Goal: Task Accomplishment & Management: Complete application form

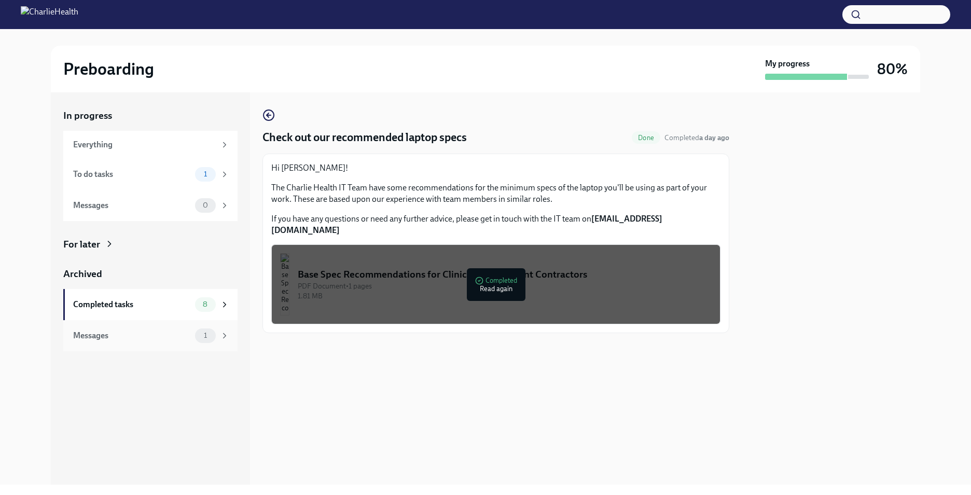
click at [213, 337] on span "1" at bounding box center [206, 336] width 16 height 8
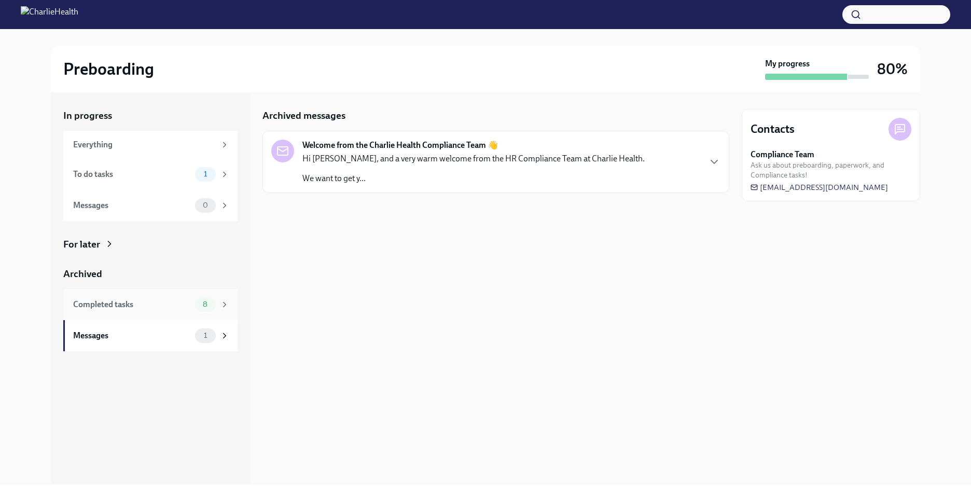
click at [203, 306] on span "8" at bounding box center [205, 304] width 17 height 8
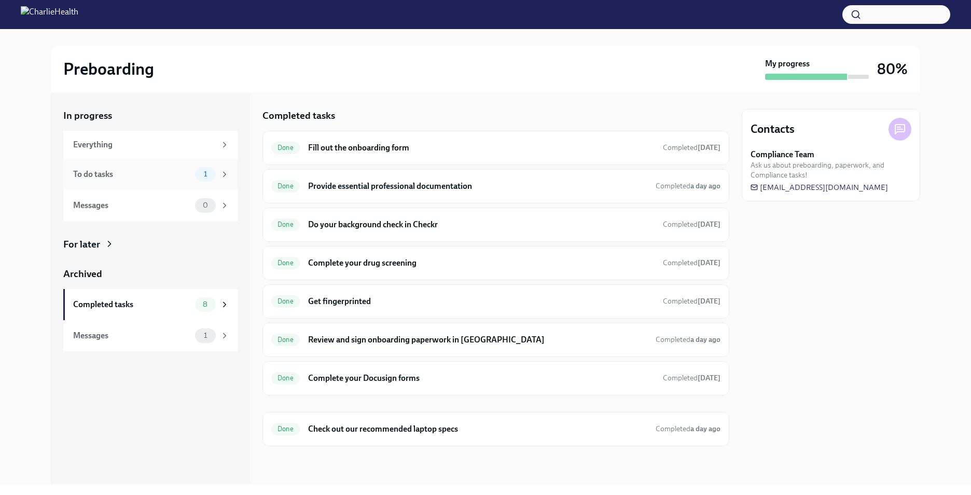
click at [215, 179] on div "1" at bounding box center [212, 174] width 34 height 15
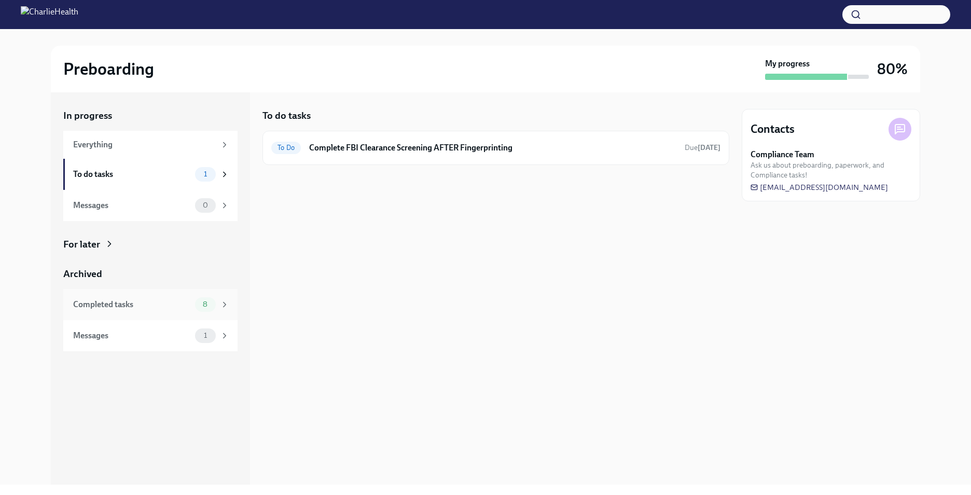
click at [204, 297] on div "8" at bounding box center [205, 304] width 21 height 15
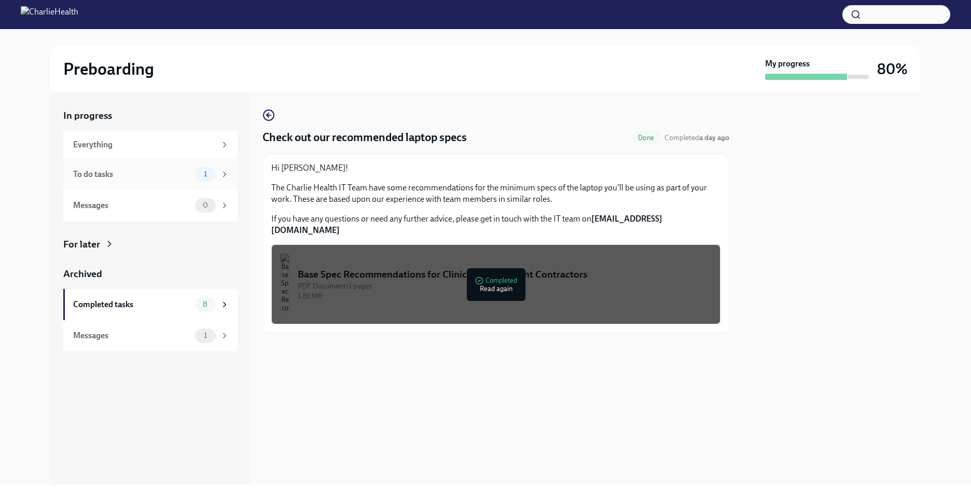
click at [182, 173] on div "To do tasks" at bounding box center [132, 174] width 118 height 11
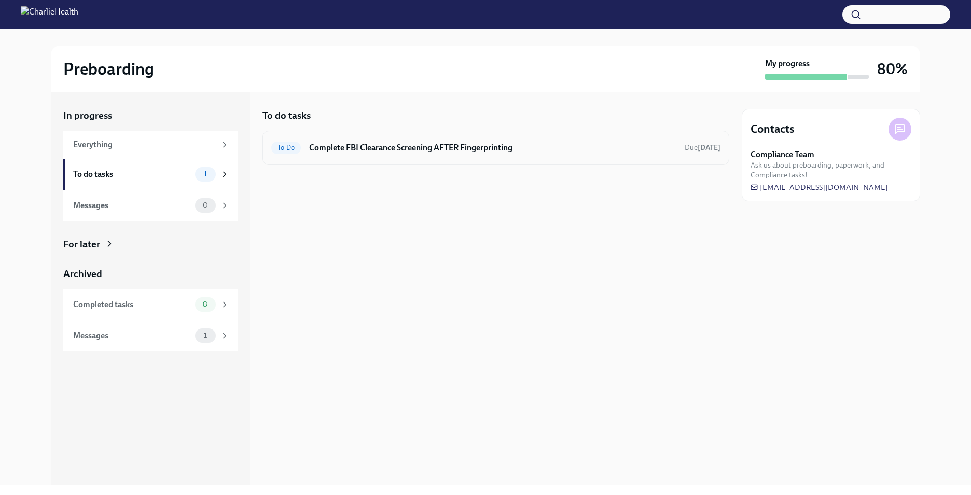
click at [400, 148] on h6 "Complete FBI Clearance Screening AFTER Fingerprinting" at bounding box center [492, 147] width 367 height 11
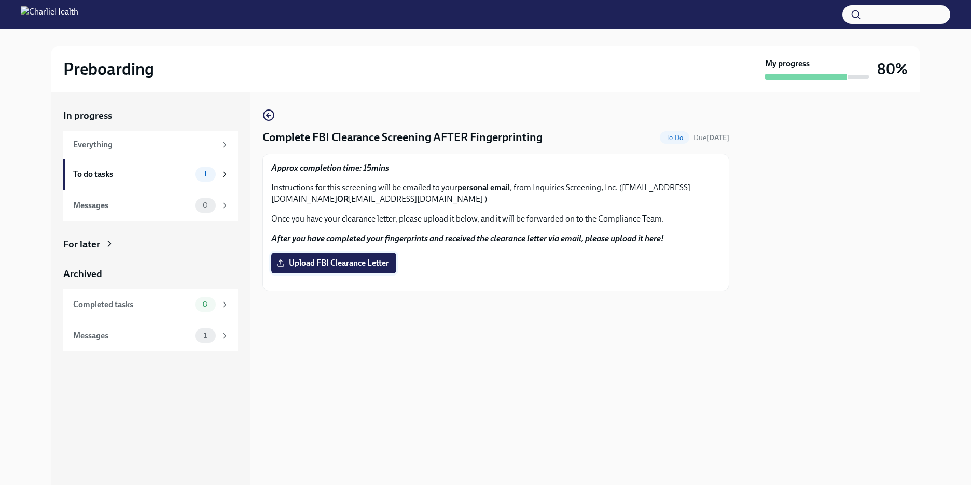
click at [361, 263] on span "Upload FBI Clearance Letter" at bounding box center [334, 263] width 111 height 10
click at [0, 0] on input "Upload FBI Clearance Letter" at bounding box center [0, 0] width 0 height 0
click at [178, 175] on div "To do tasks" at bounding box center [132, 174] width 118 height 11
